Goal: Information Seeking & Learning: Check status

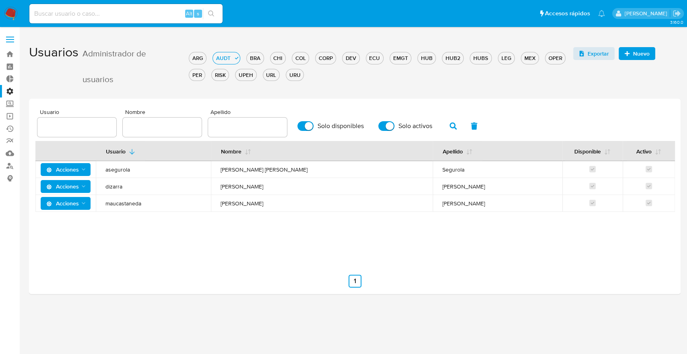
click at [150, 19] on div "Alt s" at bounding box center [125, 13] width 193 height 19
click at [145, 15] on input at bounding box center [125, 13] width 193 height 10
paste input "96485834"
type input "96485834"
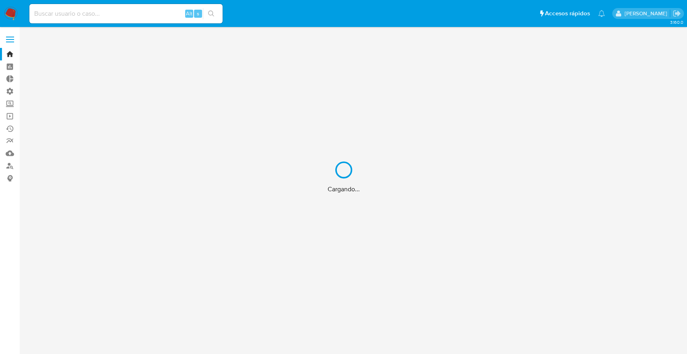
click at [77, 15] on div "Cargando..." at bounding box center [343, 177] width 687 height 354
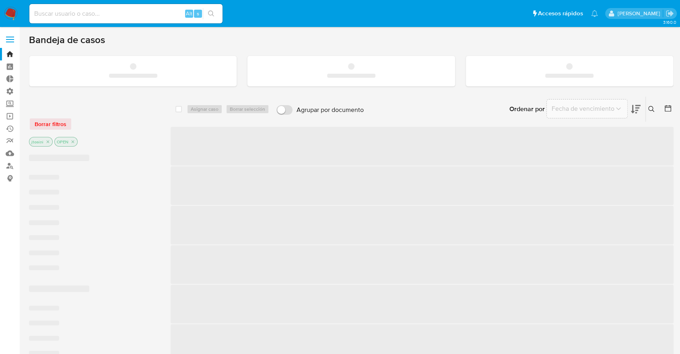
click at [74, 15] on input at bounding box center [125, 13] width 193 height 10
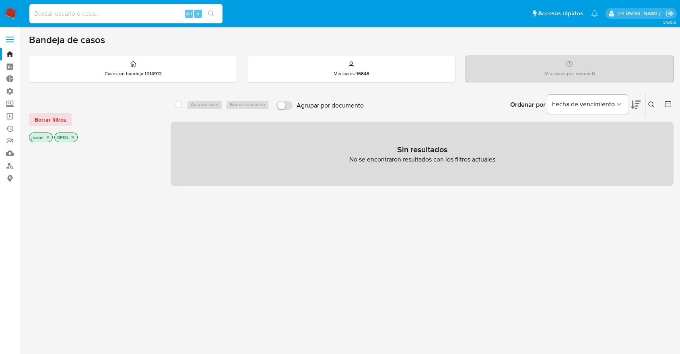
paste input "96485834"
type input "96485834"
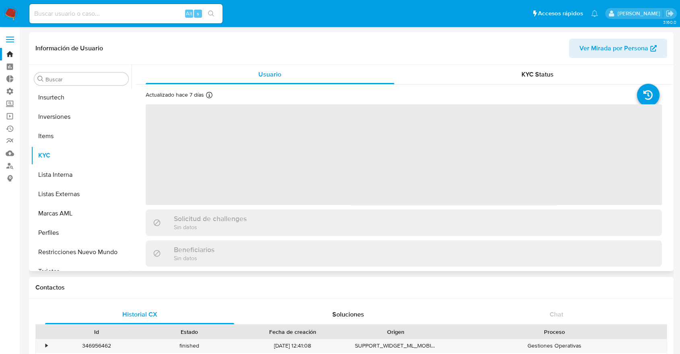
scroll to position [379, 0]
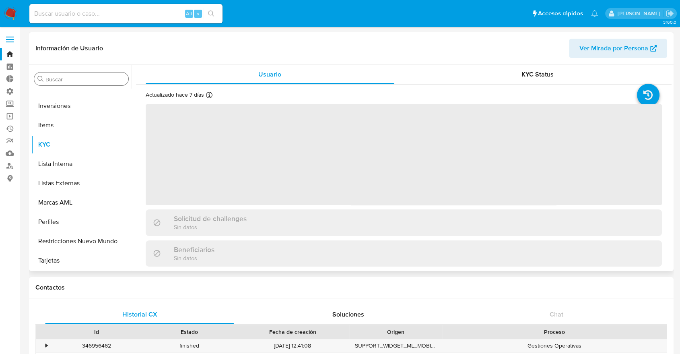
select select "10"
click at [78, 81] on input "Buscar" at bounding box center [85, 79] width 80 height 7
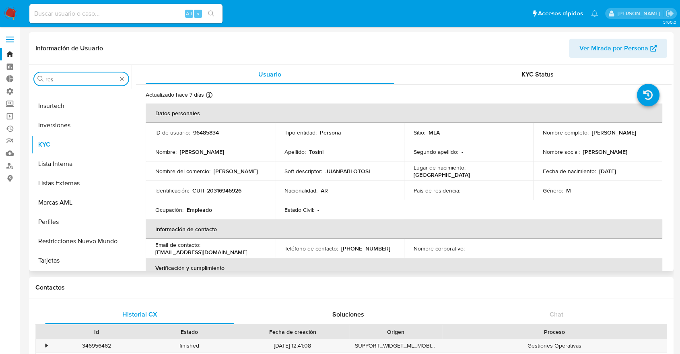
scroll to position [0, 0]
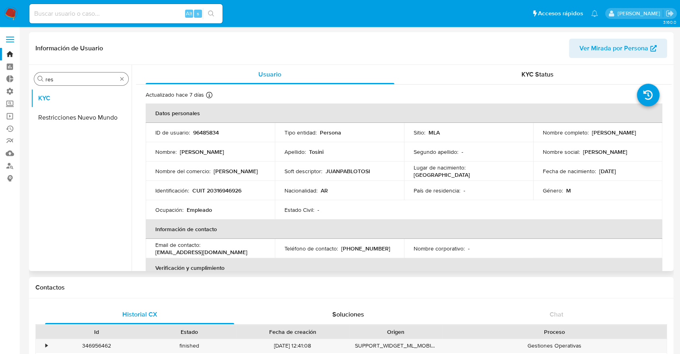
click at [74, 85] on div "Buscar res" at bounding box center [81, 78] width 94 height 13
click at [73, 83] on input "res" at bounding box center [81, 79] width 72 height 7
type input "restric"
click at [74, 116] on button "Restricciones Nuevo Mundo" at bounding box center [78, 117] width 94 height 19
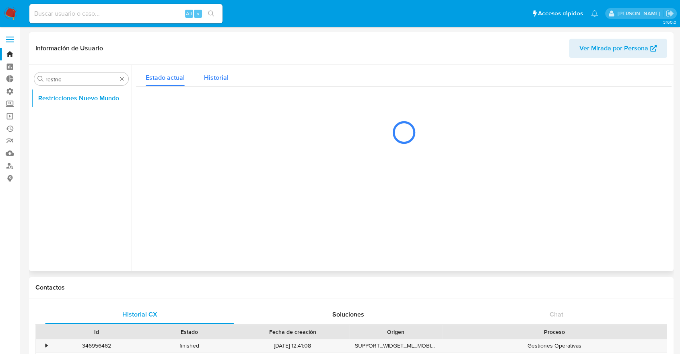
click at [221, 78] on span "Historial" at bounding box center [216, 77] width 25 height 9
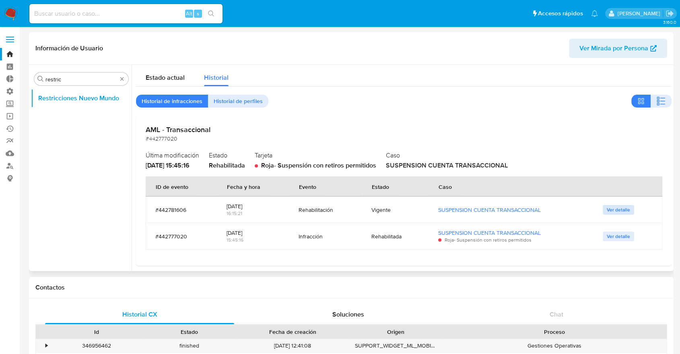
click at [607, 211] on span "Ver detalle" at bounding box center [618, 210] width 23 height 8
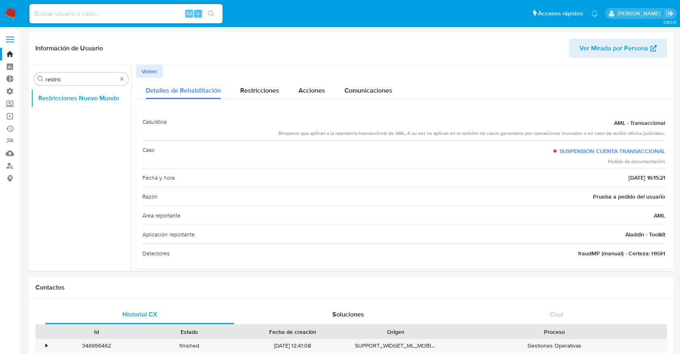
click at [142, 16] on input at bounding box center [125, 13] width 193 height 10
paste input "774350067"
type input "774350067"
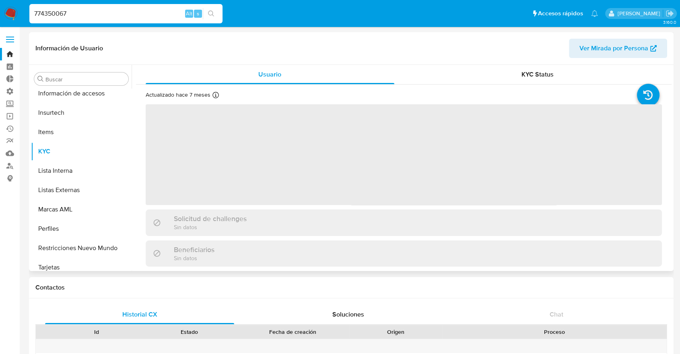
scroll to position [340, 0]
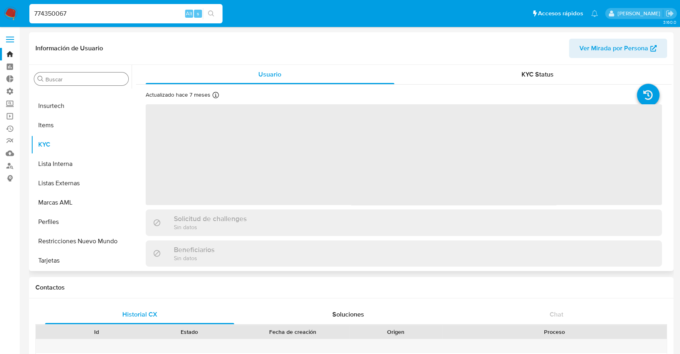
select select "10"
click at [87, 81] on input "Buscar" at bounding box center [85, 79] width 80 height 7
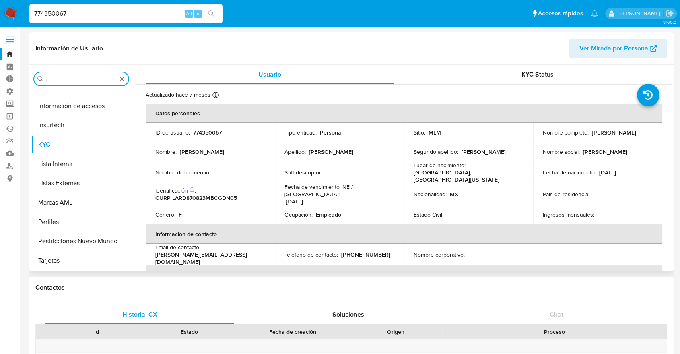
scroll to position [0, 0]
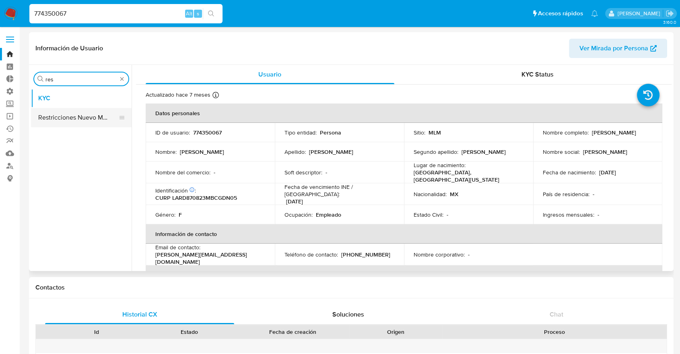
type input "res"
click at [85, 113] on button "Restricciones Nuevo Mundo" at bounding box center [78, 117] width 94 height 19
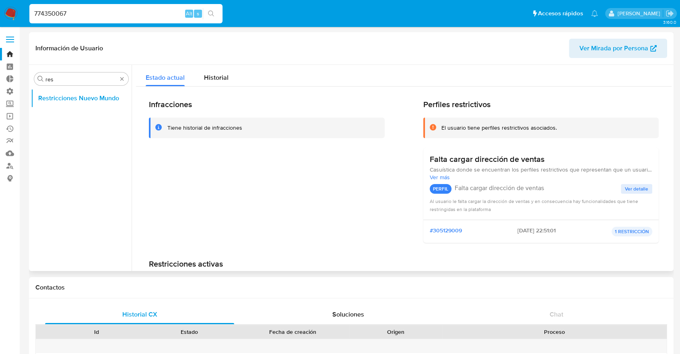
click at [208, 89] on div "Infracciones Tiene historial de infracciones Perfiles restrictivos El usuario t…" at bounding box center [404, 209] width 536 height 244
click at [209, 89] on div "Infracciones Tiene historial de infracciones Perfiles restrictivos El usuario t…" at bounding box center [404, 209] width 536 height 244
click at [209, 80] on span "Historial" at bounding box center [216, 77] width 25 height 9
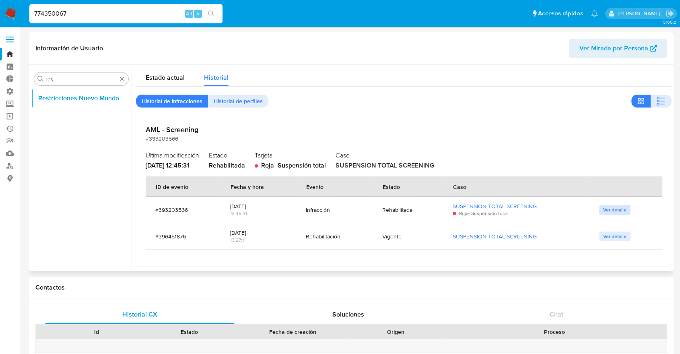
click at [599, 211] on button "Ver detalle" at bounding box center [614, 210] width 31 height 10
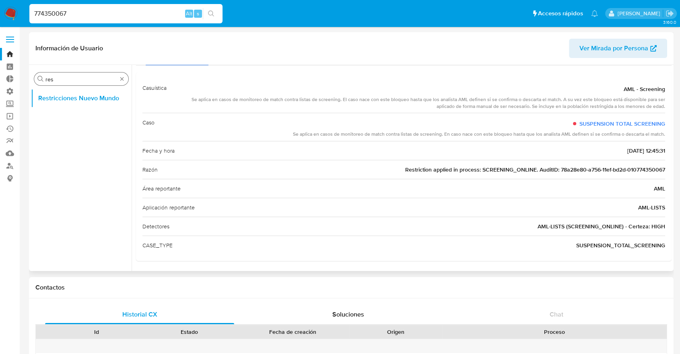
click at [98, 83] on input "res" at bounding box center [81, 79] width 72 height 7
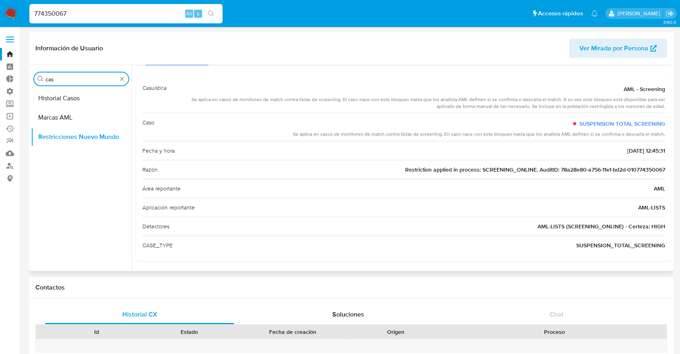
type input "cas"
click at [95, 87] on div "Buscar cas Historial Casos Marcas AML Restricciones Nuevo Mundo" at bounding box center [81, 168] width 101 height 205
click at [92, 92] on button "Historial Casos" at bounding box center [78, 98] width 94 height 19
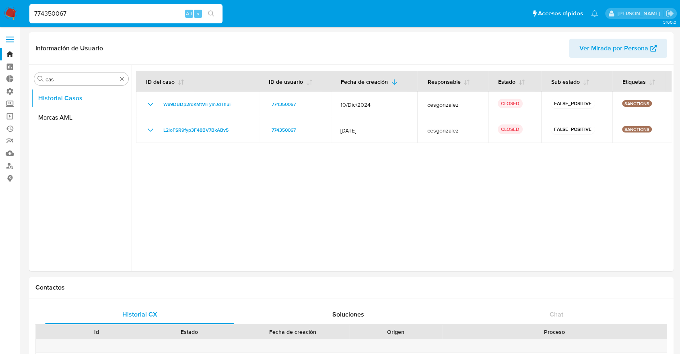
click at [148, 10] on input "774350067" at bounding box center [125, 13] width 193 height 10
paste input "1152711646"
type input "1152711646"
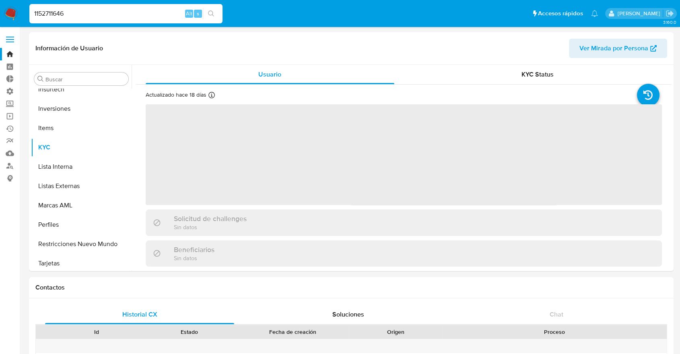
scroll to position [379, 0]
select select "10"
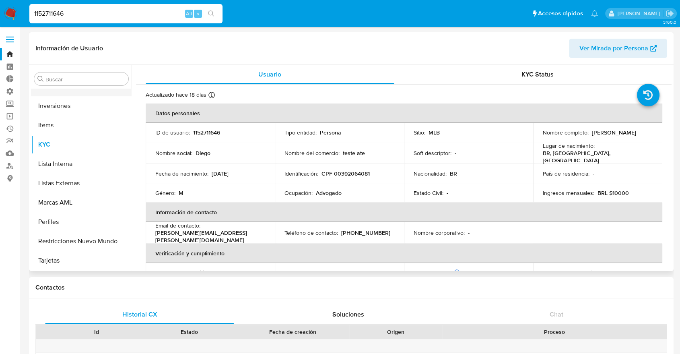
click at [77, 89] on button "Insurtech" at bounding box center [78, 86] width 94 height 19
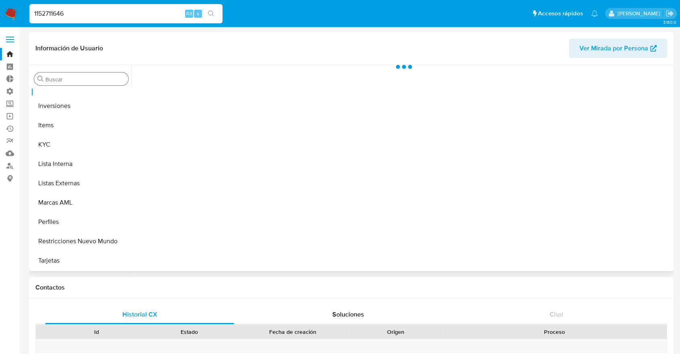
click at [66, 78] on input "Buscar" at bounding box center [85, 79] width 80 height 7
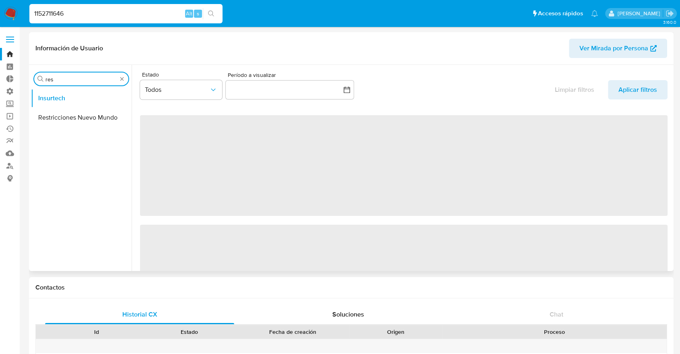
type input "res"
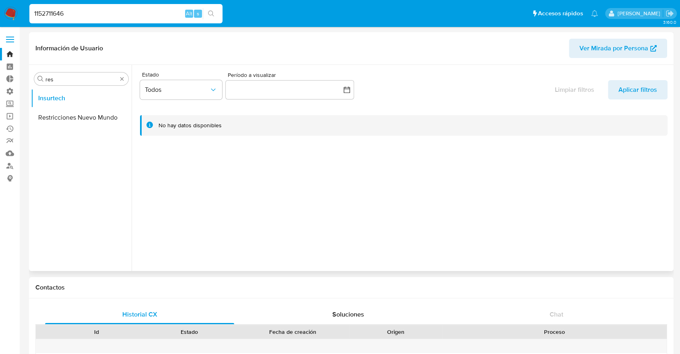
click at [74, 134] on ul "Insurtech Restricciones Nuevo Mundo" at bounding box center [81, 180] width 101 height 182
click at [70, 122] on button "Restricciones Nuevo Mundo" at bounding box center [78, 117] width 94 height 19
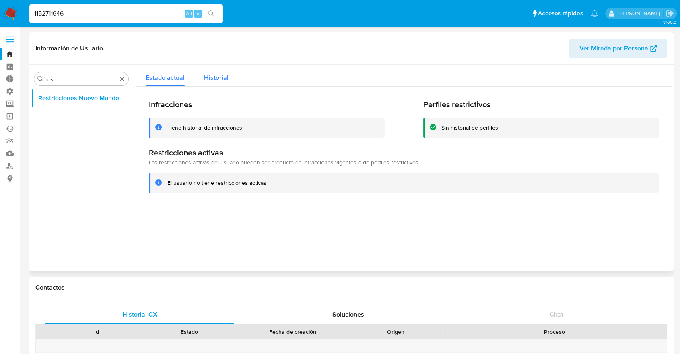
click at [220, 83] on div "Historial" at bounding box center [216, 75] width 25 height 21
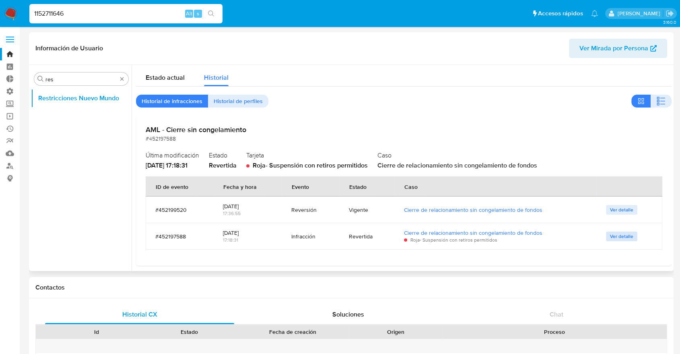
click at [615, 233] on span "Ver detalle" at bounding box center [621, 236] width 23 height 8
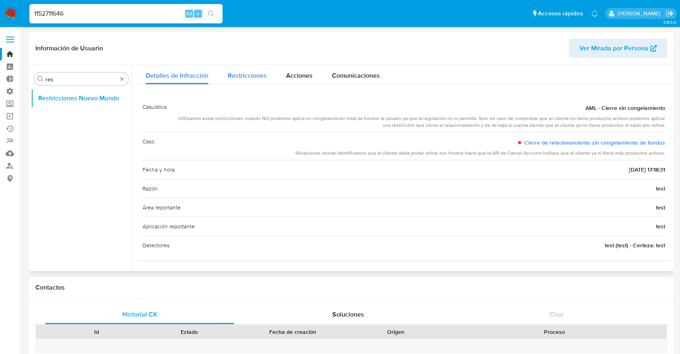
click at [250, 78] on span "Restricciones" at bounding box center [247, 75] width 39 height 9
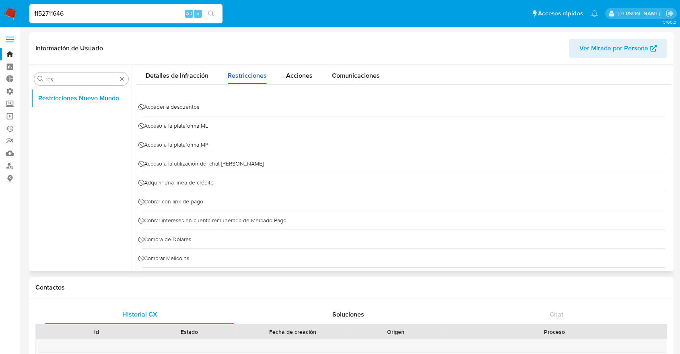
click at [274, 78] on button "Restricciones" at bounding box center [247, 73] width 58 height 21
click at [287, 79] on span "Acciones" at bounding box center [299, 75] width 27 height 9
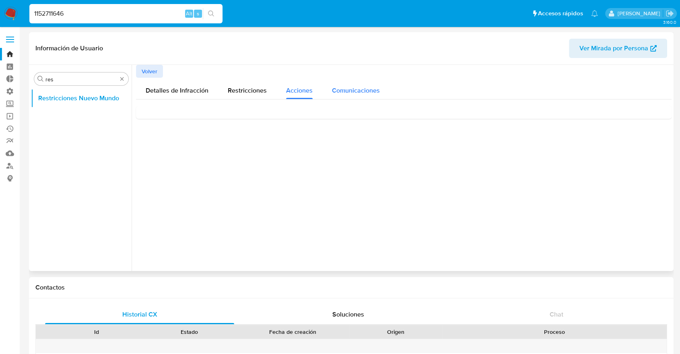
click at [361, 90] on span "Comunicaciones" at bounding box center [356, 90] width 48 height 9
click at [193, 88] on span "Detalles de Infracción" at bounding box center [177, 90] width 63 height 9
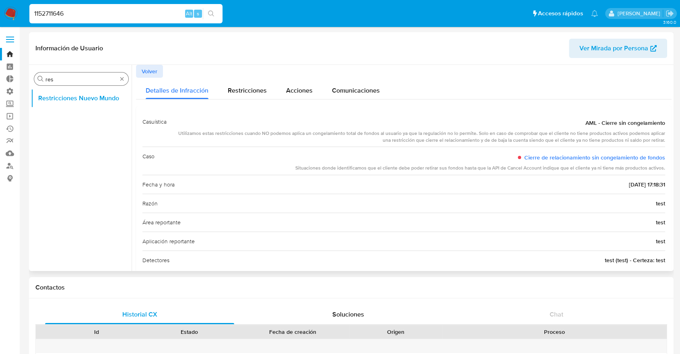
click at [67, 85] on div "Buscar res" at bounding box center [81, 78] width 94 height 13
click at [65, 83] on input "res" at bounding box center [81, 79] width 72 height 7
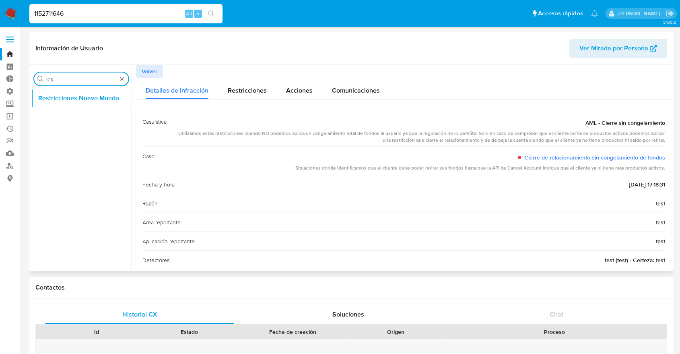
click at [65, 83] on input "res" at bounding box center [81, 79] width 72 height 7
click at [146, 16] on input "1152711646" at bounding box center [125, 13] width 193 height 10
paste input "485945425"
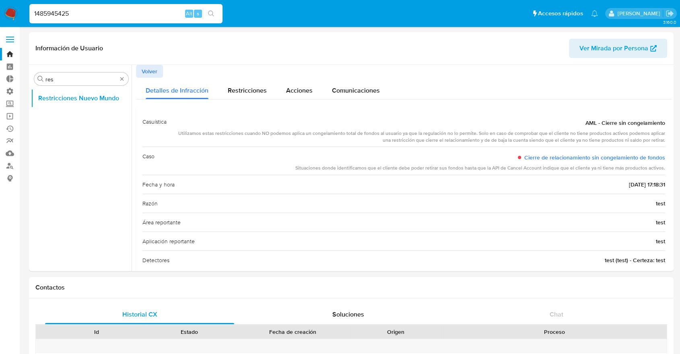
type input "1485945425"
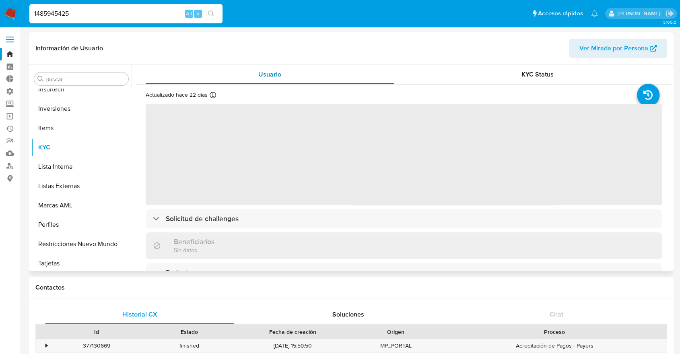
scroll to position [379, 0]
select select "10"
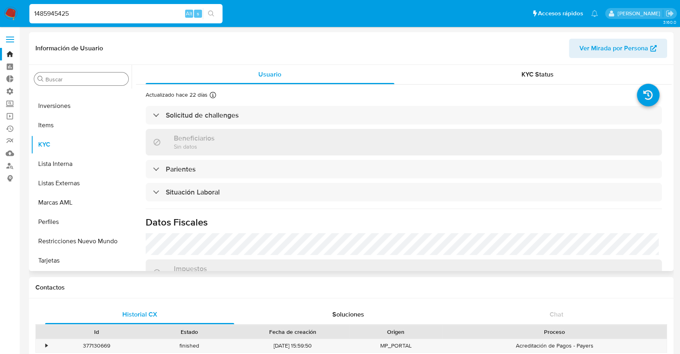
click at [87, 80] on input "Buscar" at bounding box center [85, 79] width 80 height 7
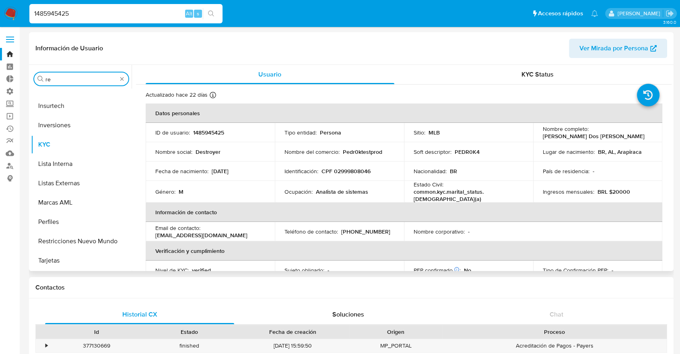
scroll to position [0, 0]
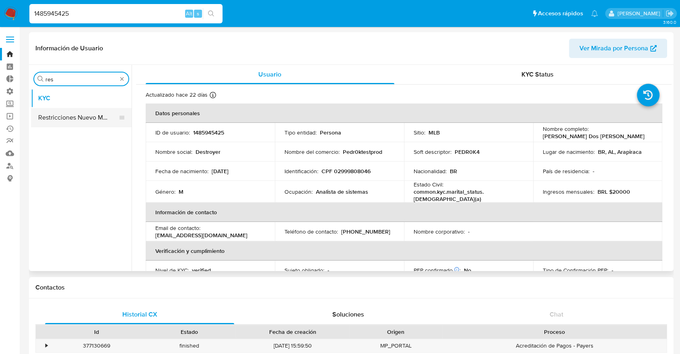
type input "res"
click at [76, 118] on button "Restricciones Nuevo Mundo" at bounding box center [78, 117] width 94 height 19
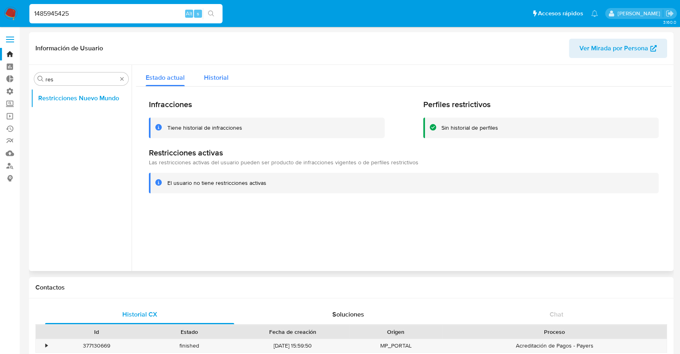
click at [227, 78] on span "Historial" at bounding box center [216, 77] width 25 height 9
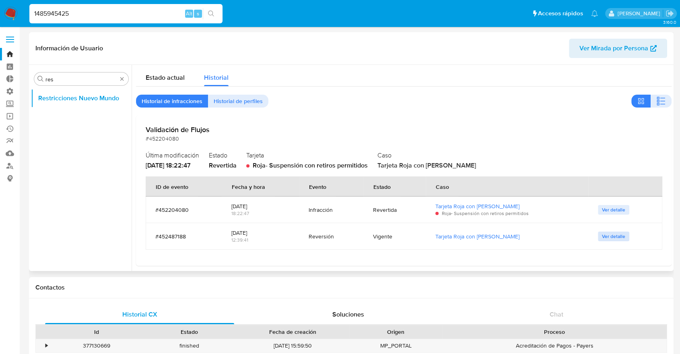
click at [618, 232] on span "Ver detalle" at bounding box center [613, 236] width 23 height 8
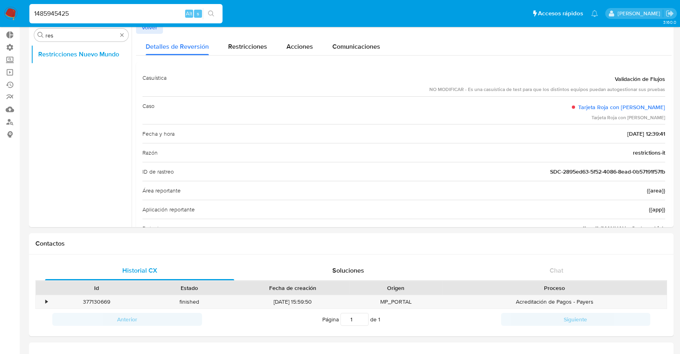
scroll to position [36, 0]
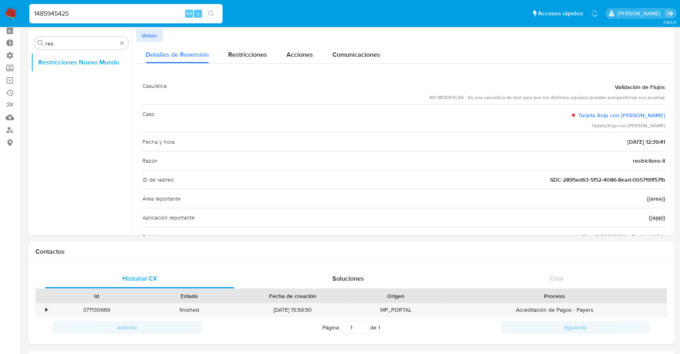
click at [95, 17] on input "1485945425" at bounding box center [125, 13] width 193 height 10
paste input "96485834"
type input "96485834"
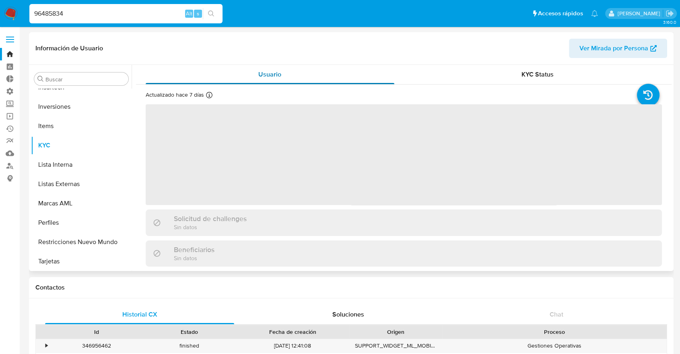
scroll to position [379, 0]
select select "10"
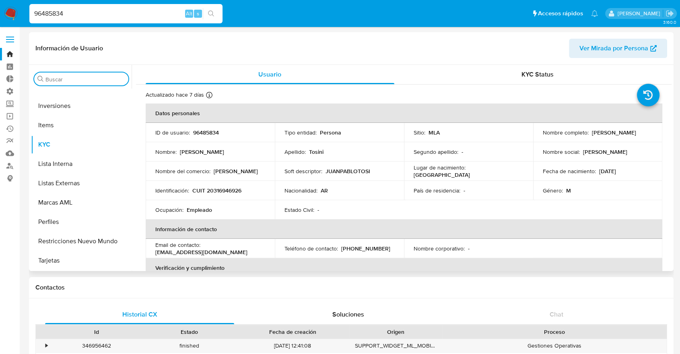
click at [100, 80] on input "Buscar" at bounding box center [85, 79] width 80 height 7
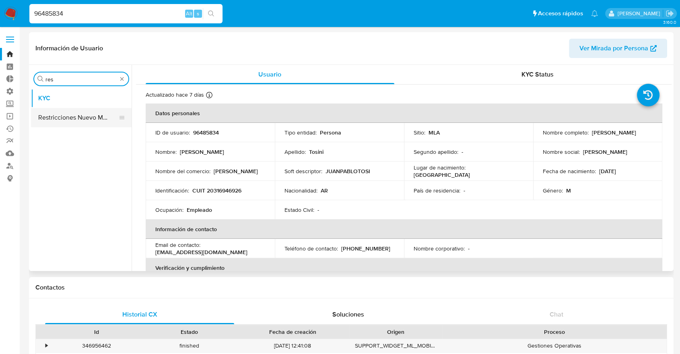
type input "res"
click at [87, 121] on button "Restricciones Nuevo Mundo" at bounding box center [78, 117] width 94 height 19
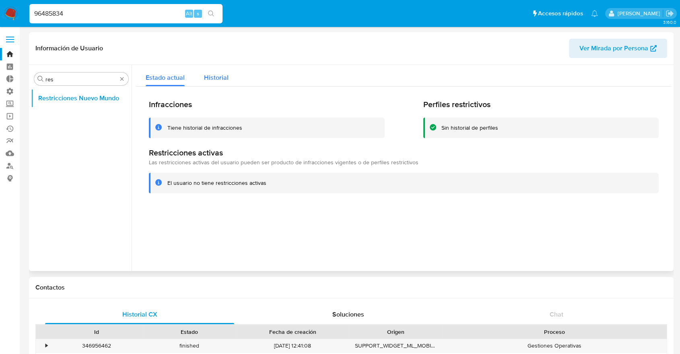
click at [236, 82] on button "Historial" at bounding box center [216, 75] width 44 height 21
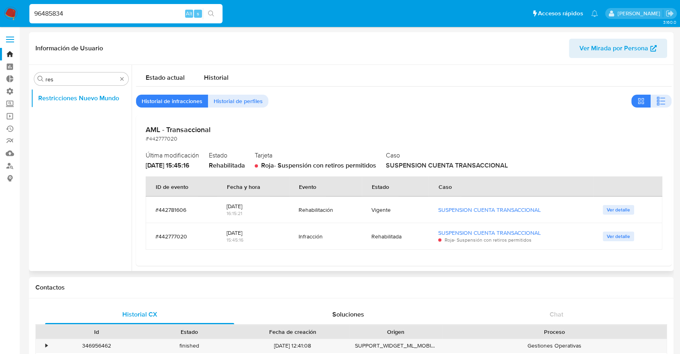
click at [255, 80] on div "Estado actual Historial" at bounding box center [404, 75] width 536 height 21
click at [672, 149] on div "Buscar res Restricciones Nuevo Mundo" at bounding box center [351, 168] width 645 height 206
click at [661, 147] on div "AML - Transaccional #442777020 Última modificación [DATE] 15:45:16 Estado Rehab…" at bounding box center [404, 191] width 536 height 150
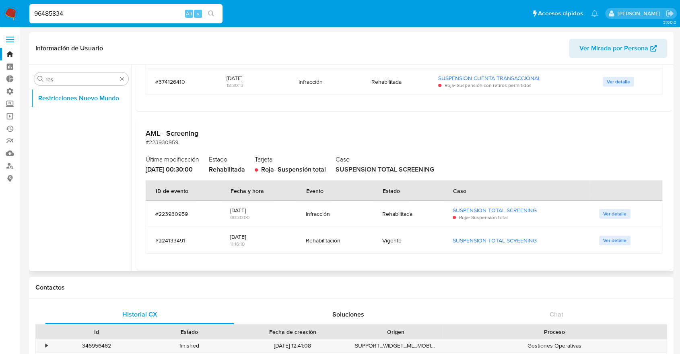
scroll to position [472, 0]
